Goal: Task Accomplishment & Management: Use online tool/utility

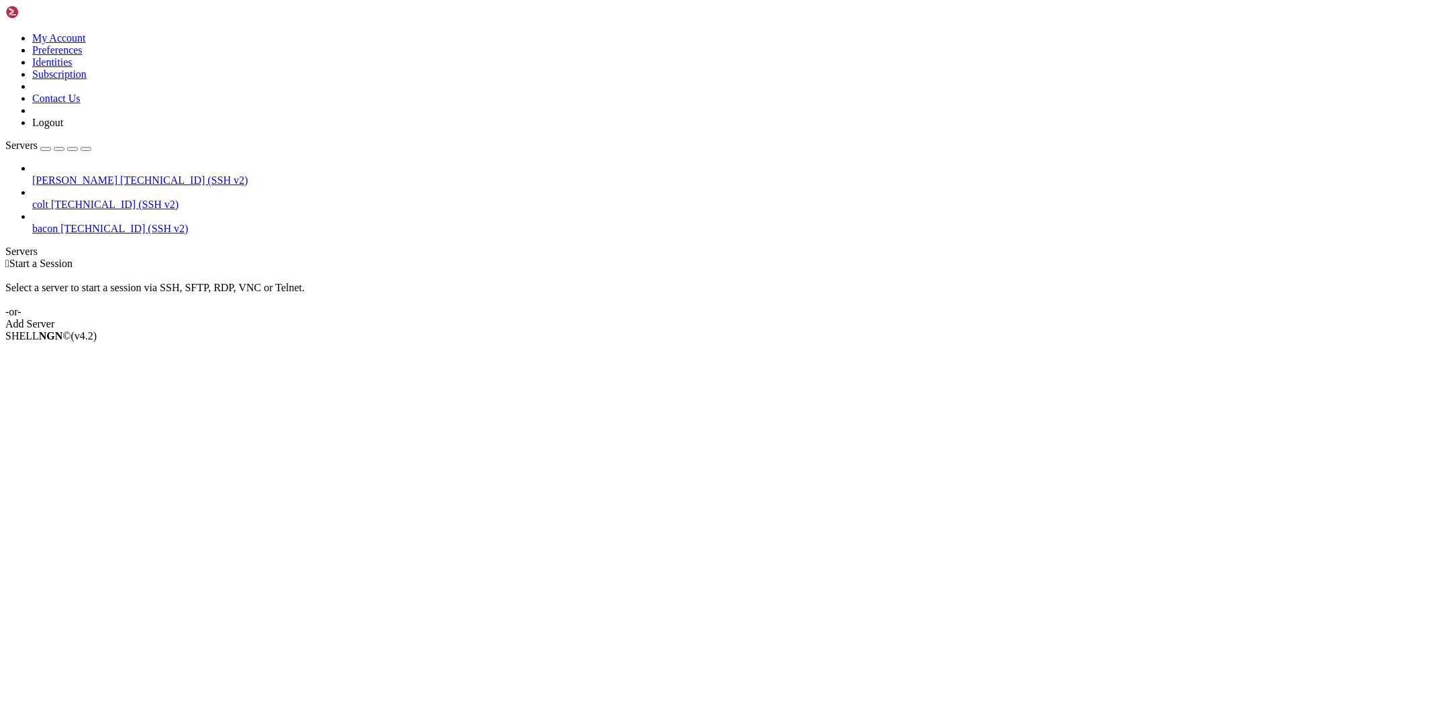
drag, startPoint x: 0, startPoint y: 0, endPoint x: 62, endPoint y: 117, distance: 132.7
click at [62, 199] on span "[TECHNICAL_ID] (SSH v2)" at bounding box center [115, 204] width 128 height 11
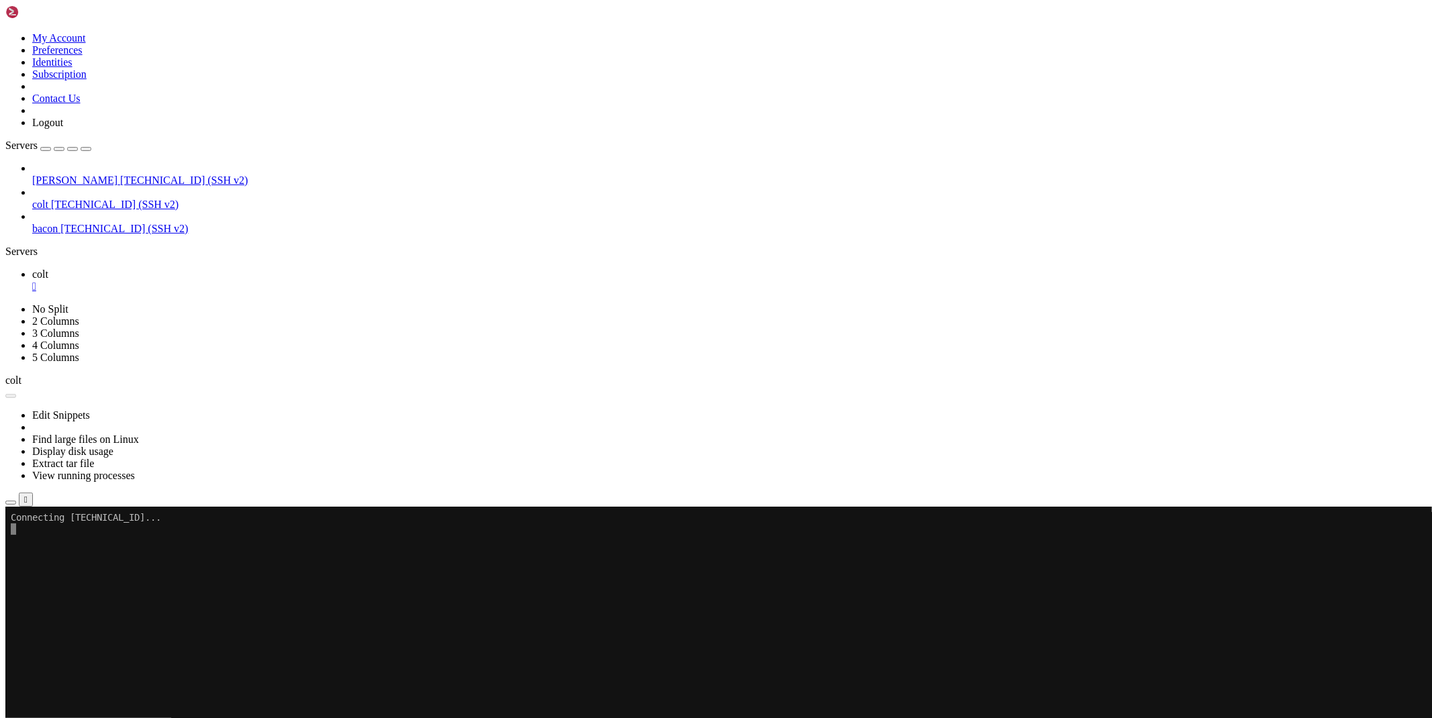
click at [11, 503] on icon "button" at bounding box center [11, 503] width 0 height 0
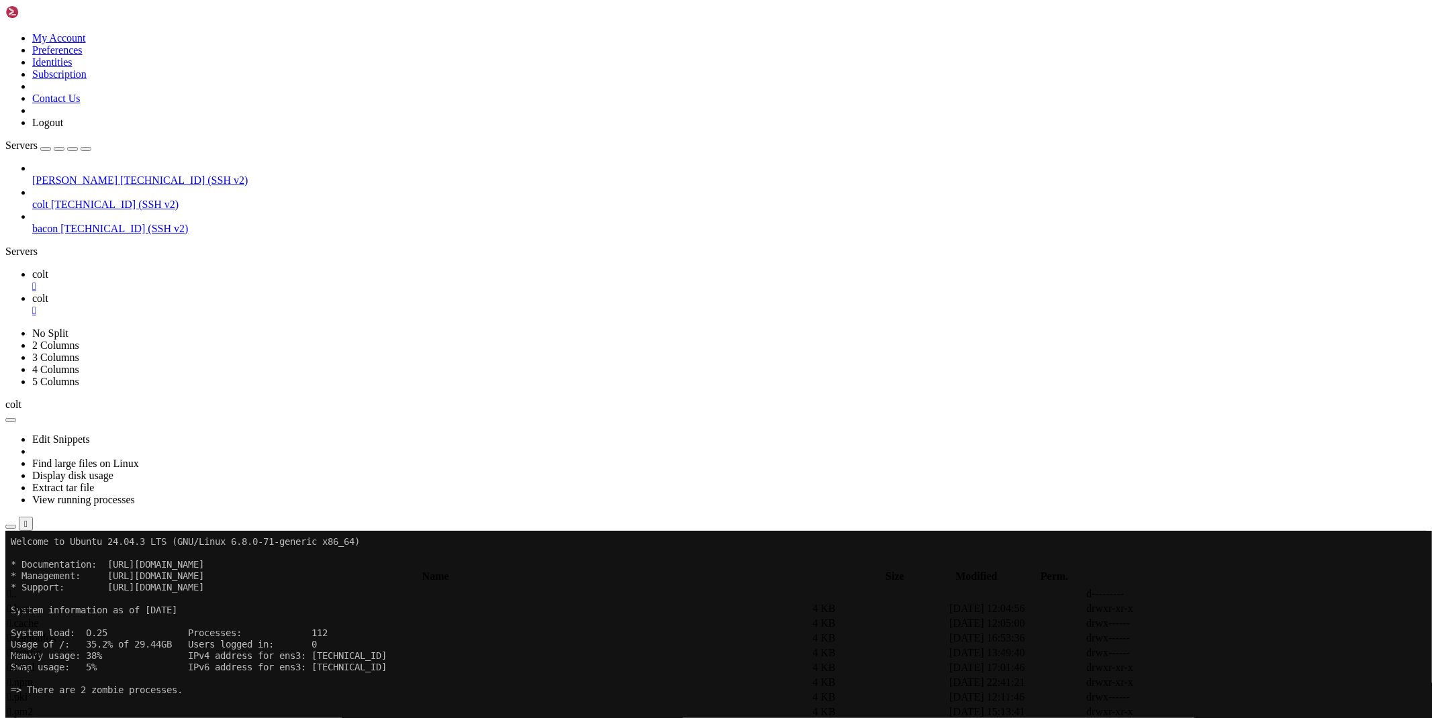
scroll to position [445, 0]
type input "/root/land"
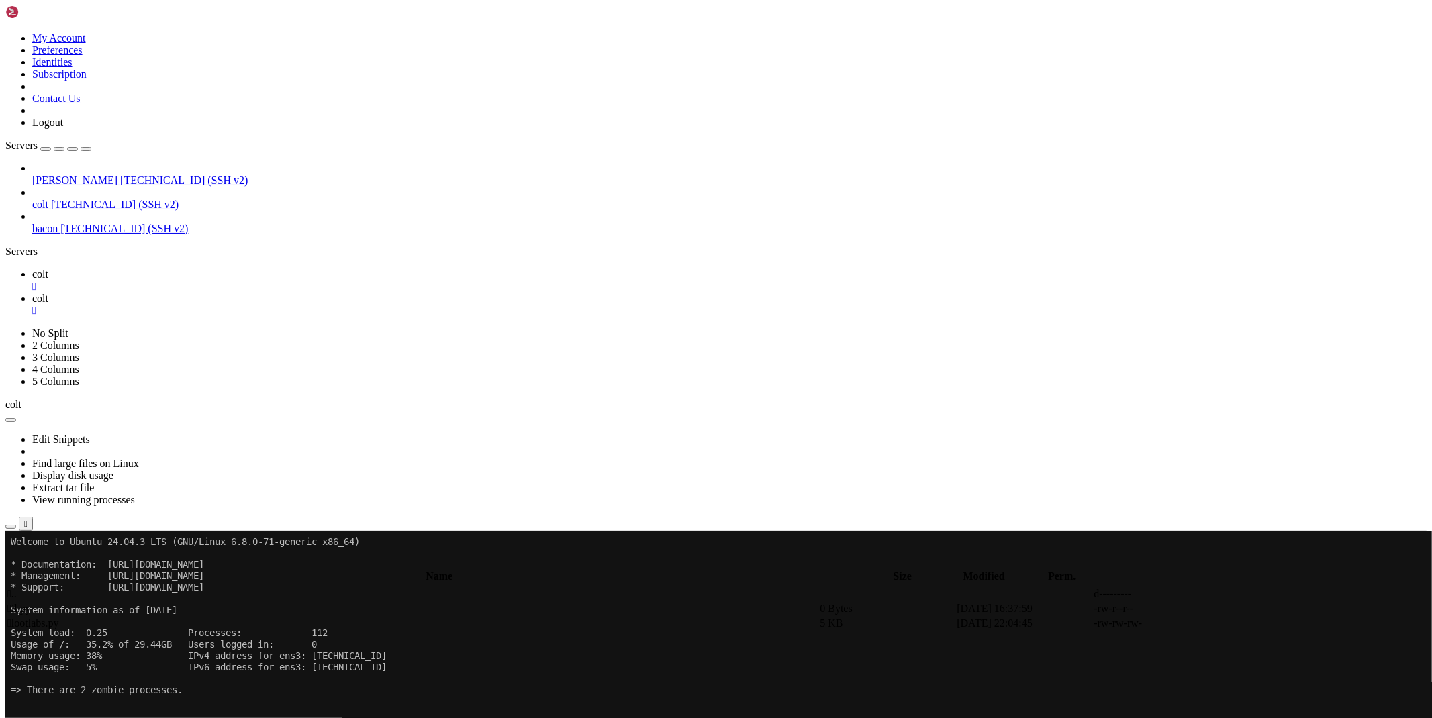
click at [1231, 624] on icon at bounding box center [1231, 624] width 0 height 0
type textarea "print(response.text)"
click at [191, 269] on link "colt " at bounding box center [729, 281] width 1395 height 24
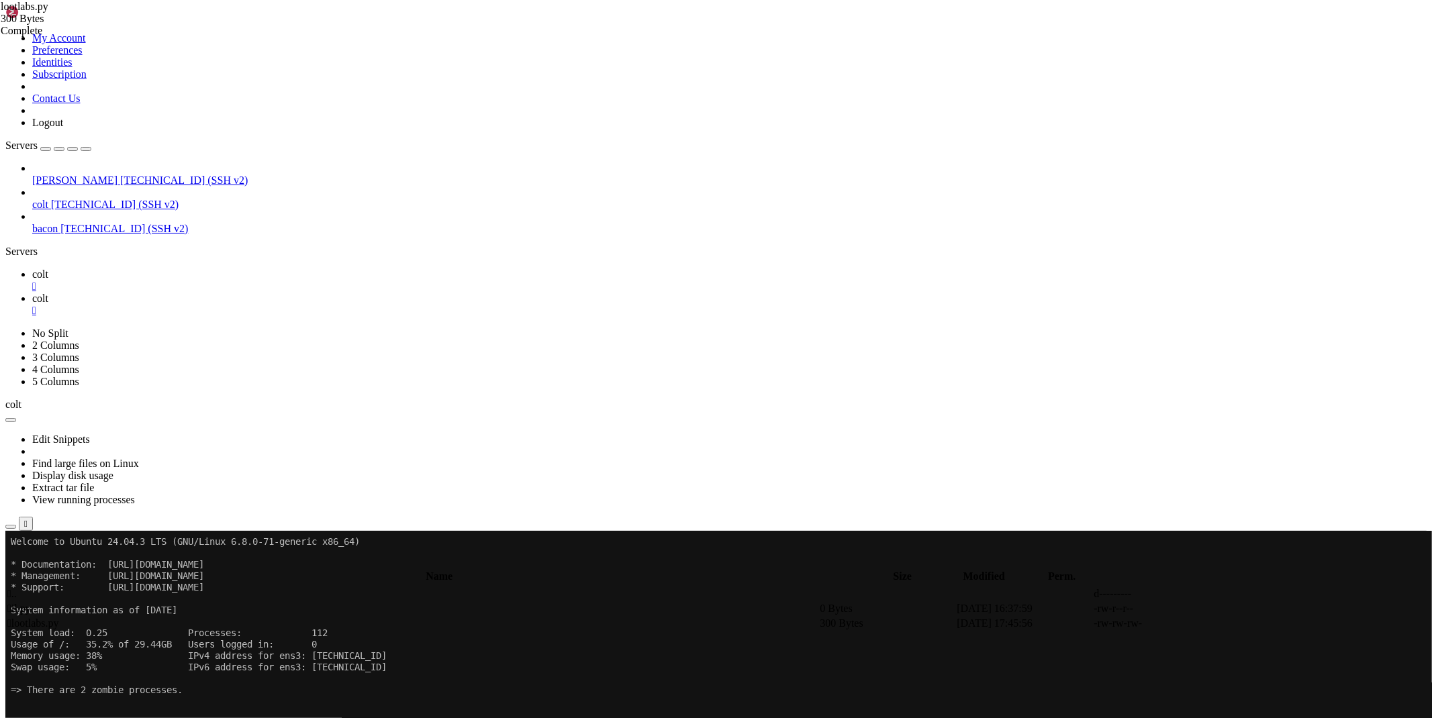
click at [267, 293] on link "colt " at bounding box center [729, 305] width 1395 height 24
click at [48, 269] on span "colt" at bounding box center [40, 274] width 16 height 11
click at [32, 293] on icon at bounding box center [32, 298] width 0 height 11
click at [1231, 694] on link at bounding box center [1231, 694] width 0 height 0
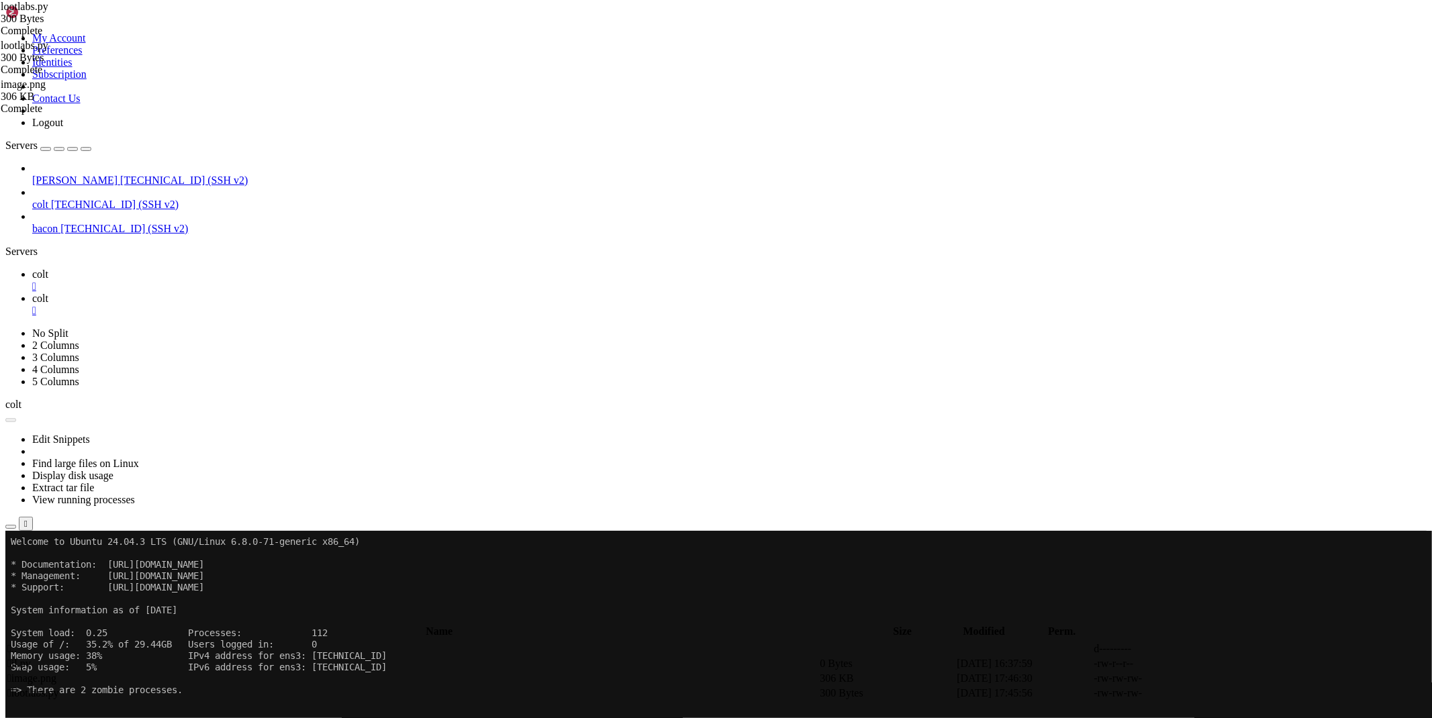
type textarea "files = {'fileToUpload': ('image.png', open('/root/land/image.png', 'rb'), 'ima…"
click at [32, 269] on icon at bounding box center [32, 274] width 0 height 11
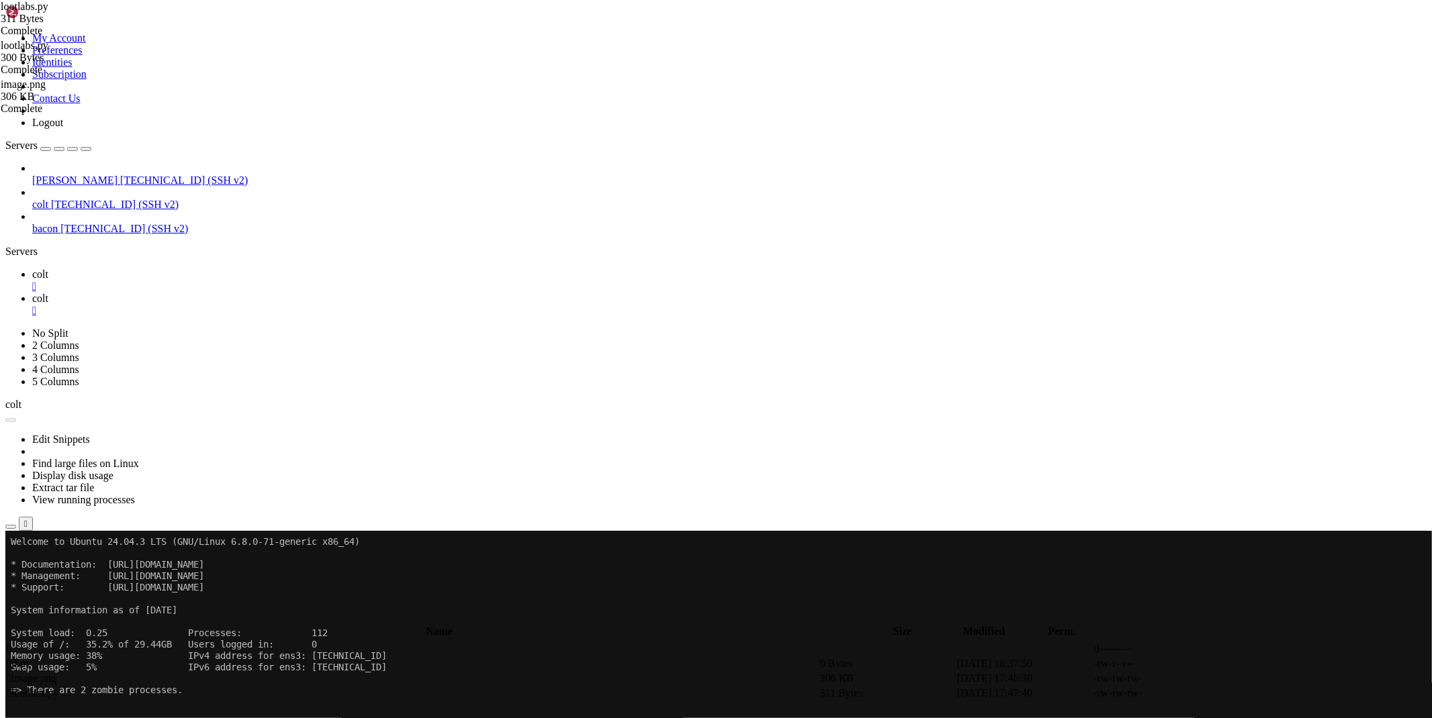
click at [59, 569] on button "Reconnect" at bounding box center [32, 576] width 54 height 14
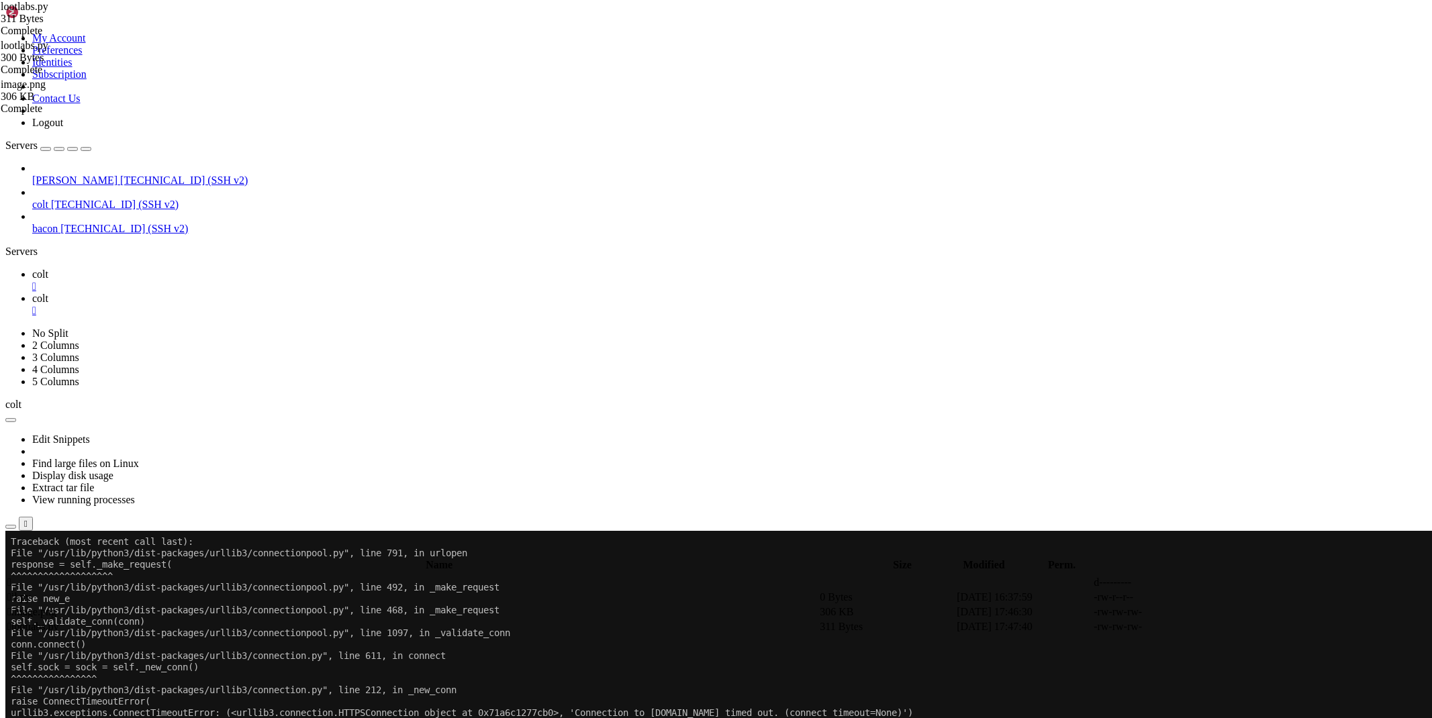
scroll to position [467, 0]
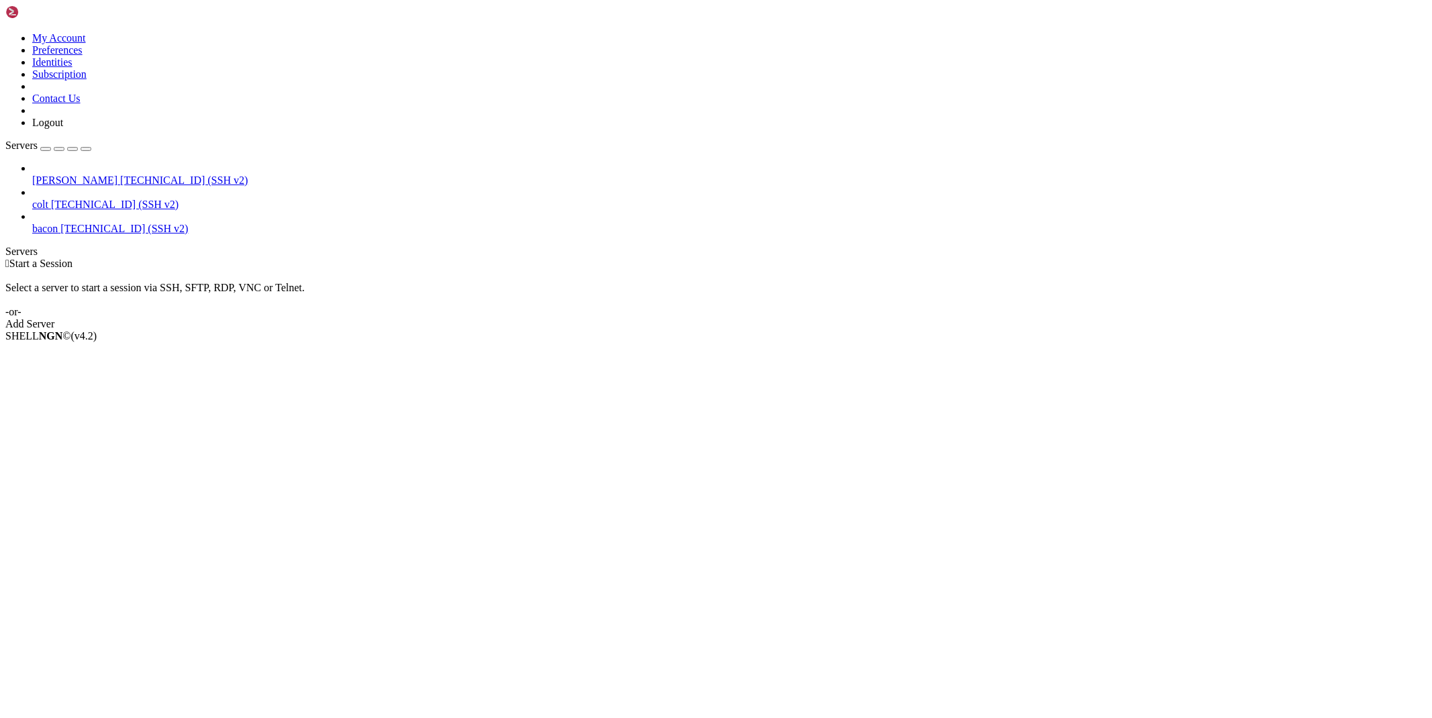
click at [48, 199] on span "colt" at bounding box center [40, 204] width 16 height 11
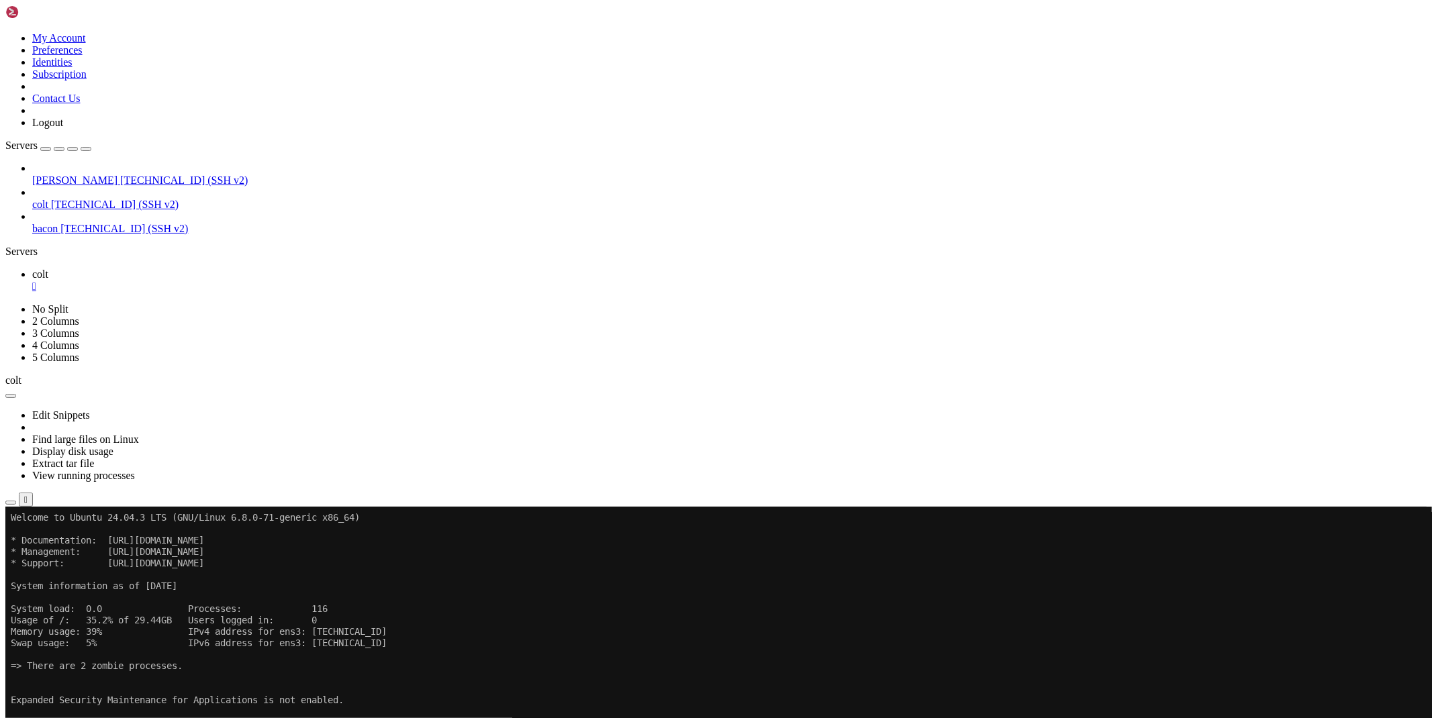
click at [11, 503] on icon "button" at bounding box center [11, 503] width 0 height 0
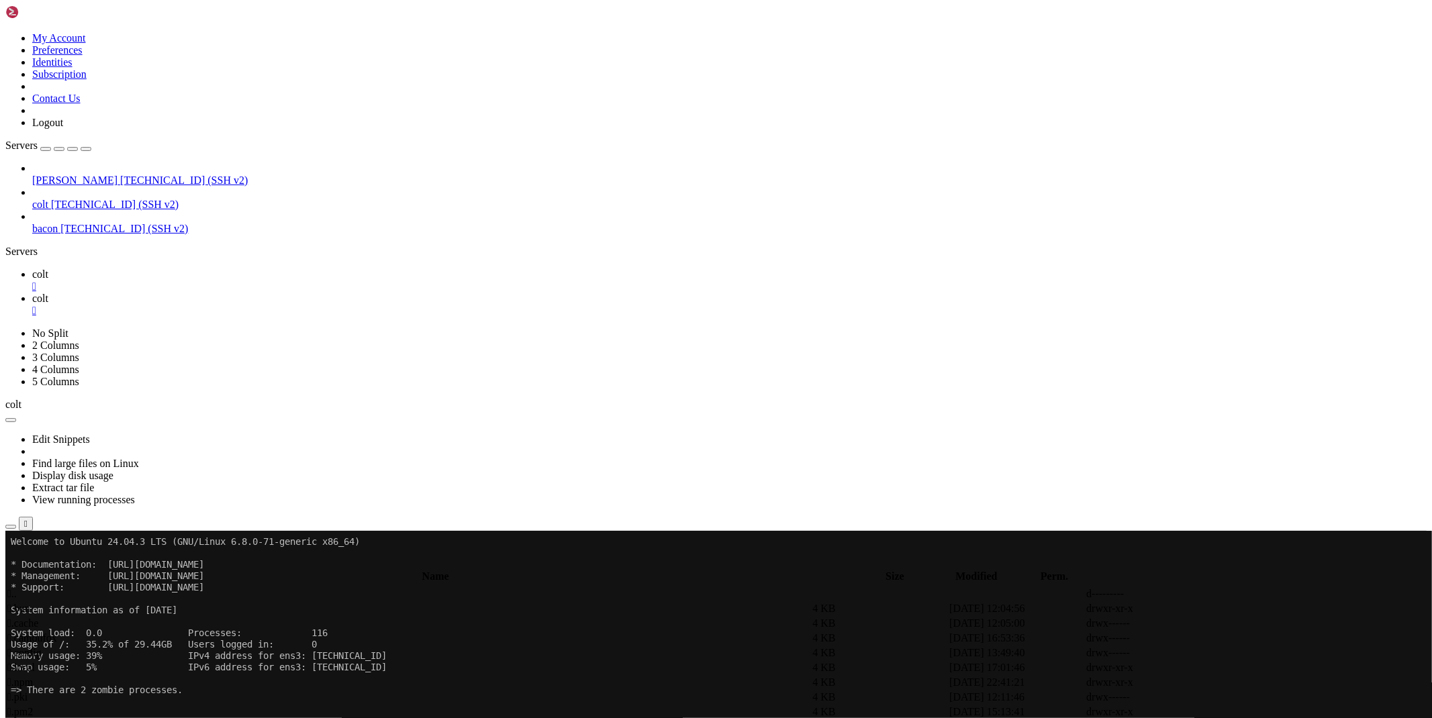
type input "/root/bacon-scripts"
click at [1231, 639] on icon at bounding box center [1231, 639] width 0 height 0
drag, startPoint x: 712, startPoint y: 363, endPoint x: 136, endPoint y: 219, distance: 593.9
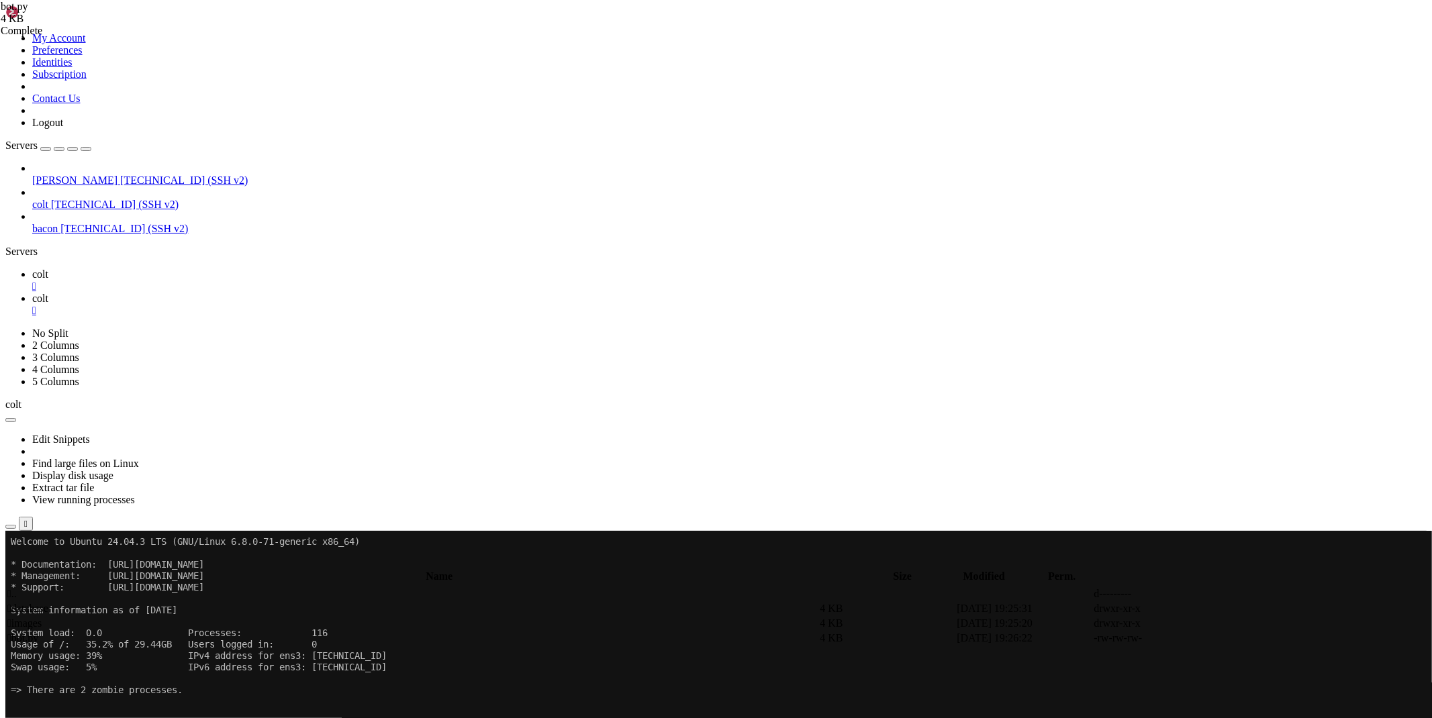
click at [136, 219] on div "My Account Preferences Identities Subscription Contact Us Logout Servers maus 6…" at bounding box center [715, 648] width 1421 height 1286
type textarea "await bot.reply_to(message, '<b>🛑 Для начала подпишитесь на наш канал.</b>', pa…"
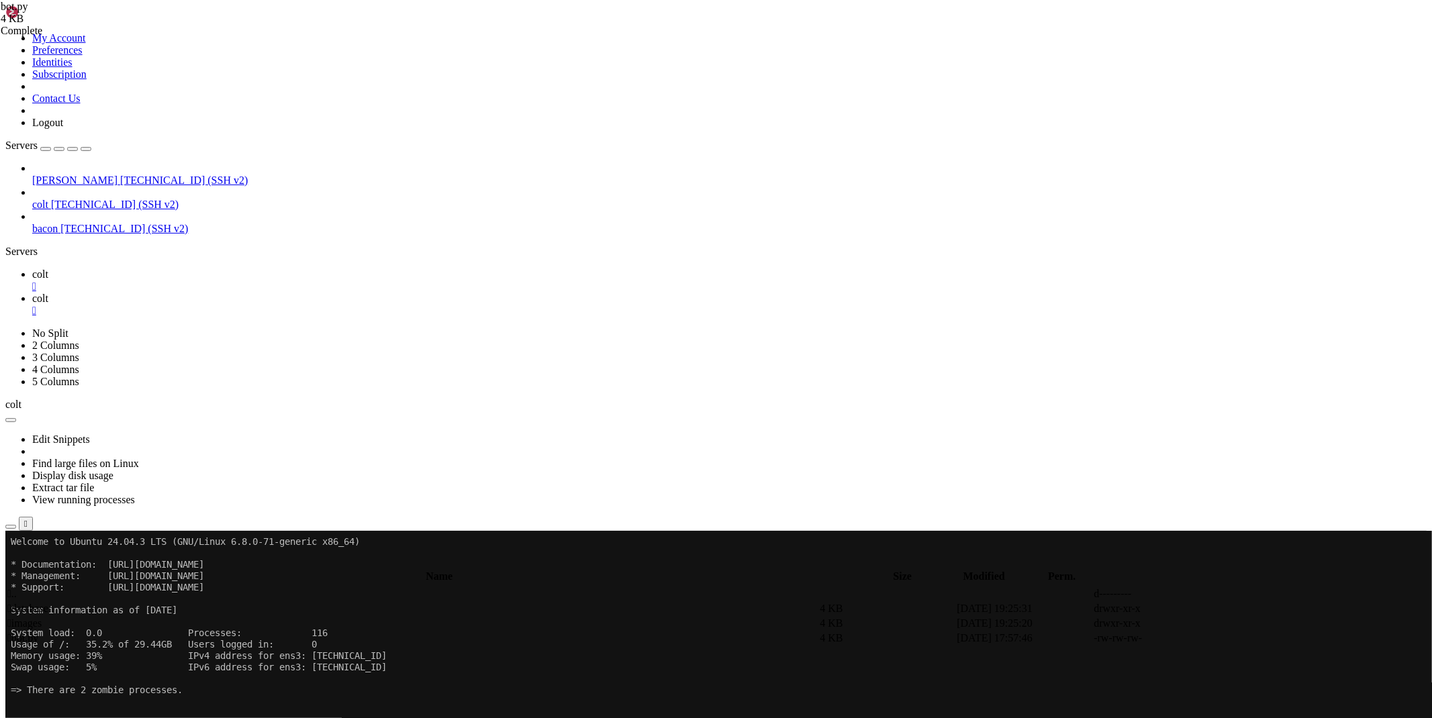
click at [626, 602] on td " database" at bounding box center [412, 608] width 811 height 13
type input "/root/bacon-scripts/database"
click at [1231, 624] on icon at bounding box center [1231, 624] width 0 height 0
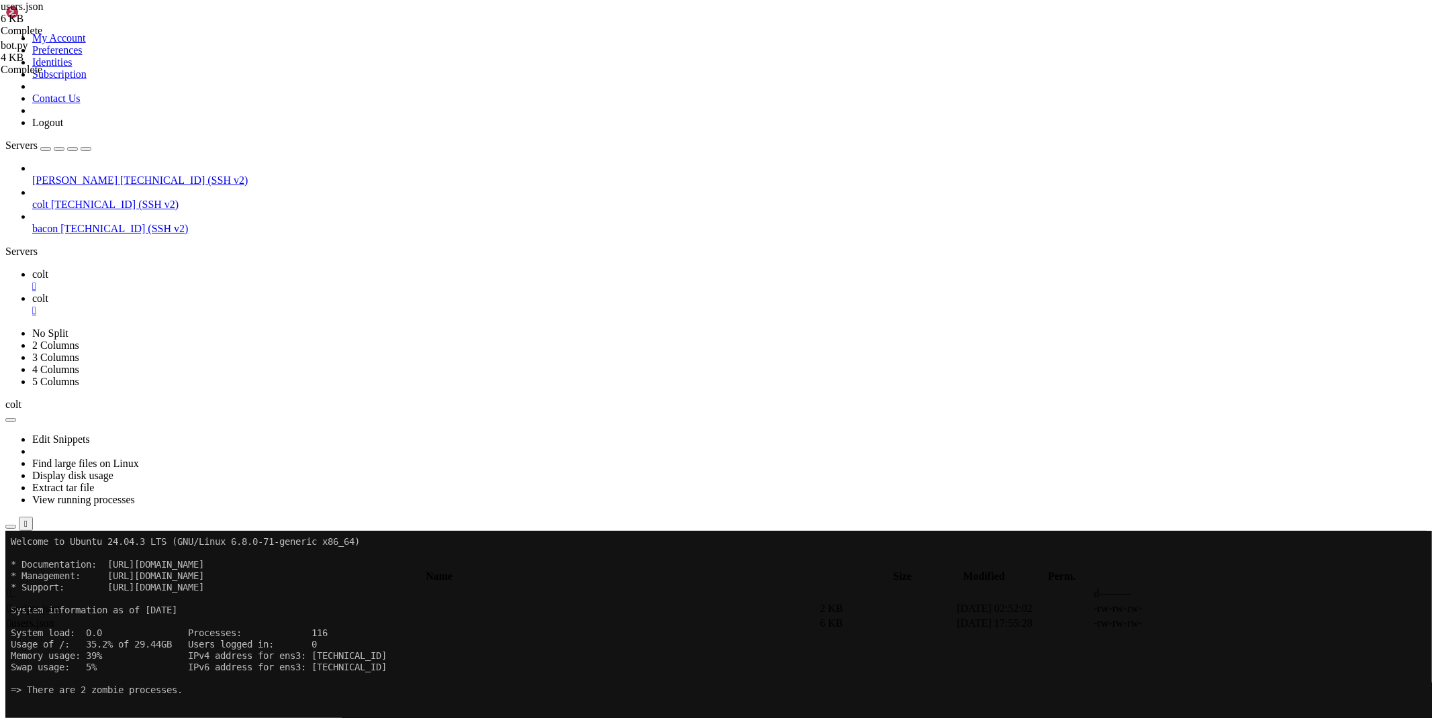
click at [48, 269] on span "colt" at bounding box center [40, 274] width 16 height 11
